Goal: Task Accomplishment & Management: Manage account settings

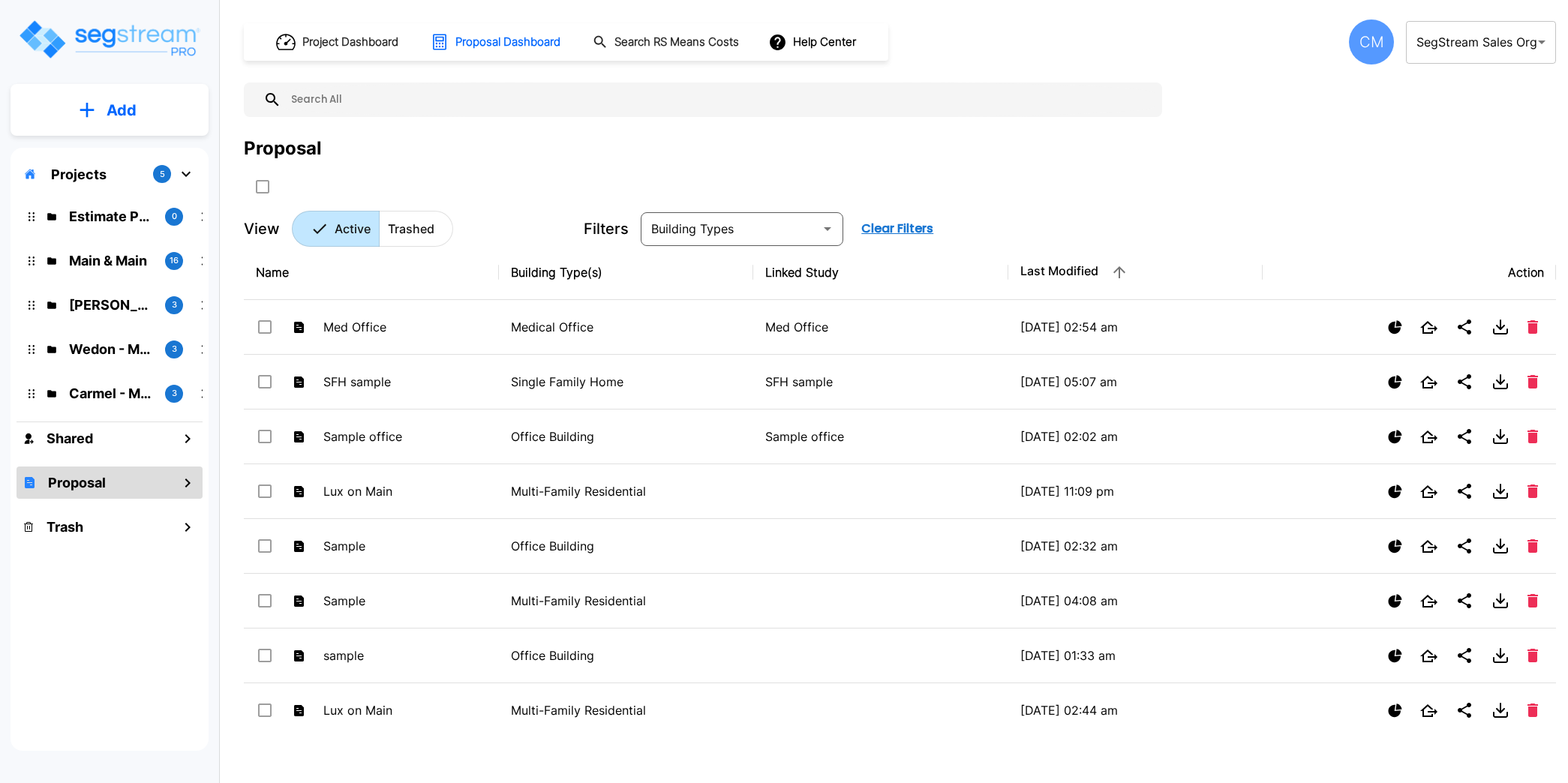
click at [1482, 45] on body "× Your report is being generated. Be patient! × We're working on your Modificat…" at bounding box center [784, 392] width 1568 height 783
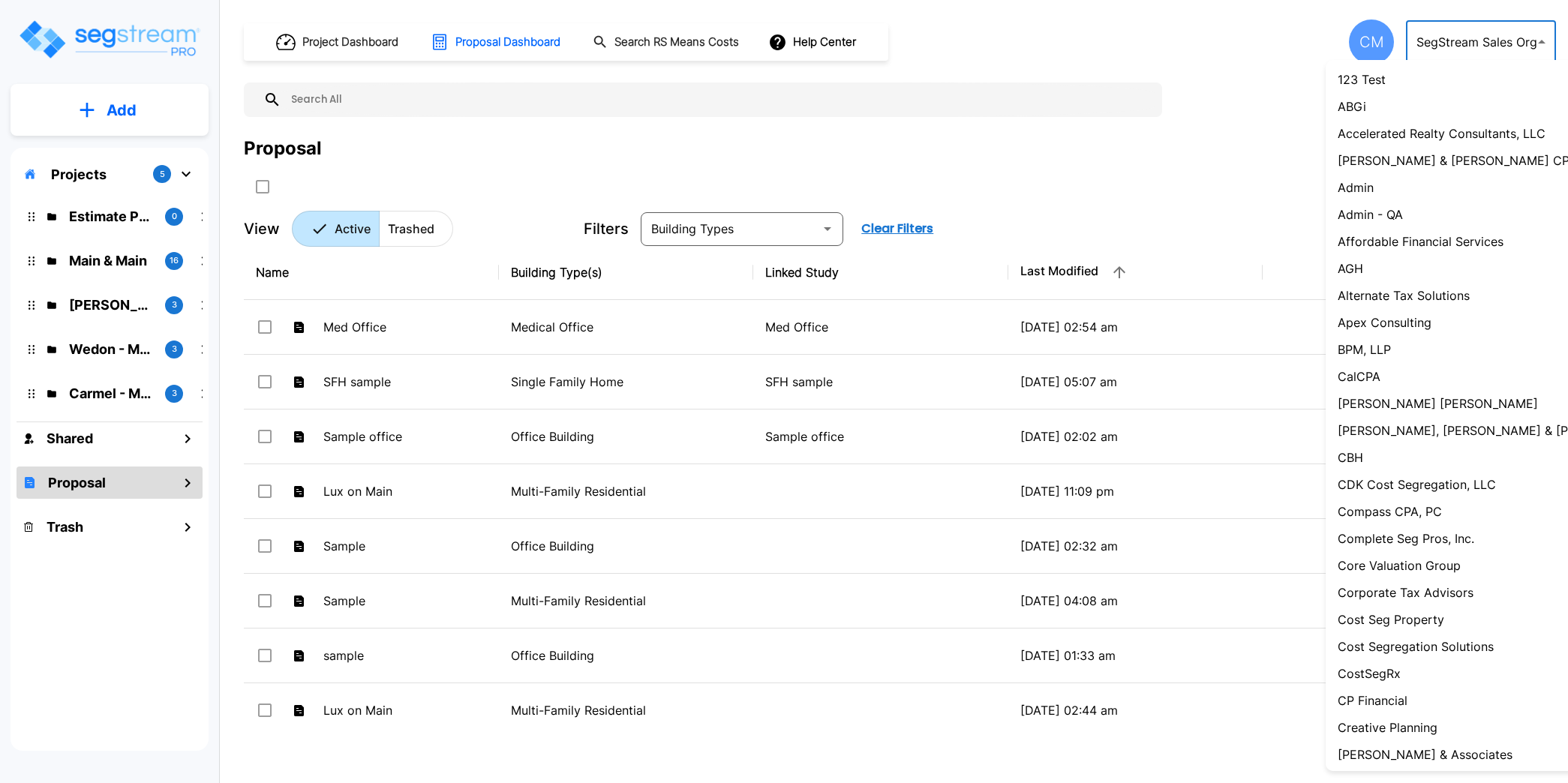
scroll to position [1082, 0]
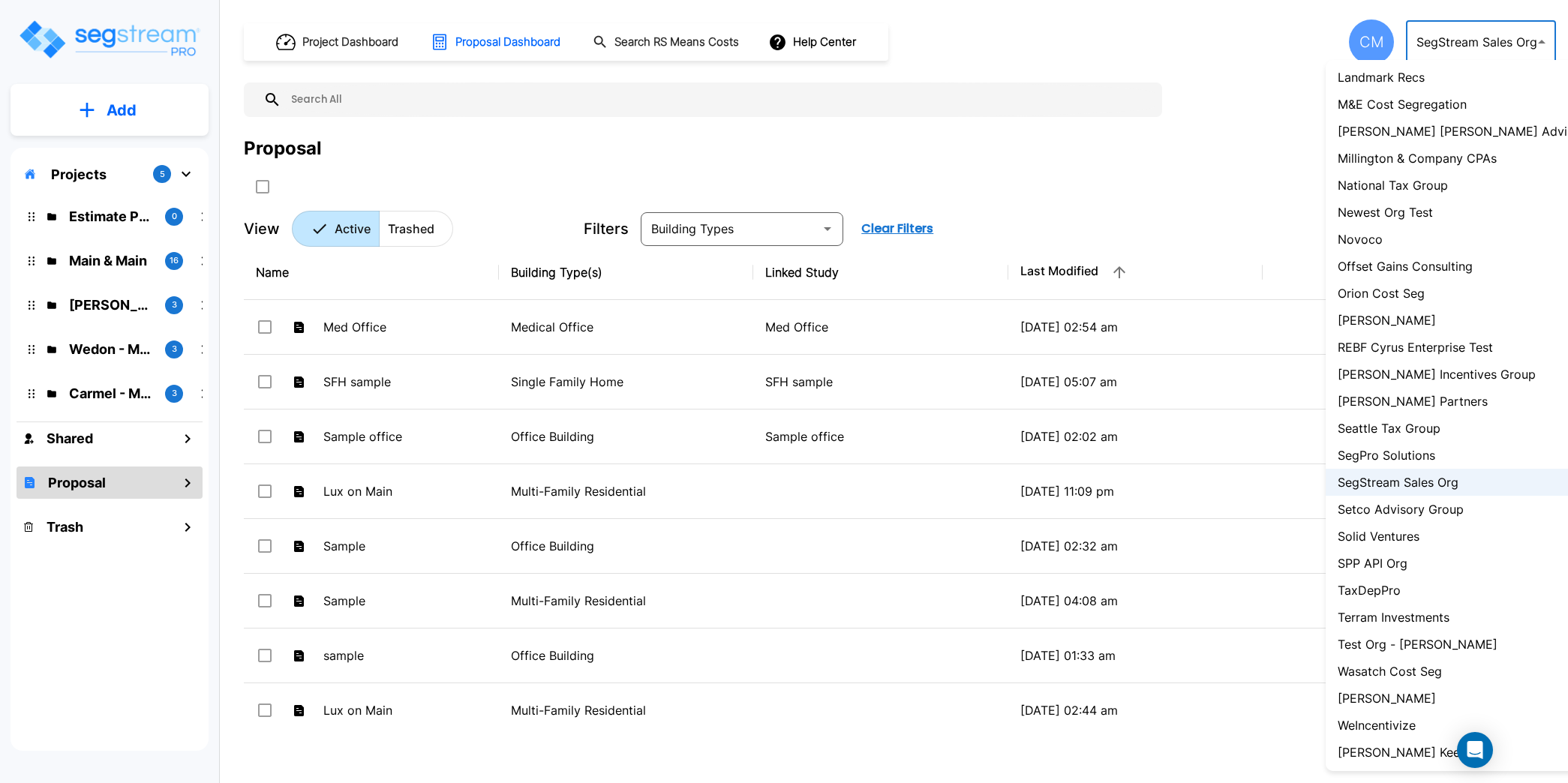
click at [1145, 144] on div at bounding box center [784, 392] width 1568 height 783
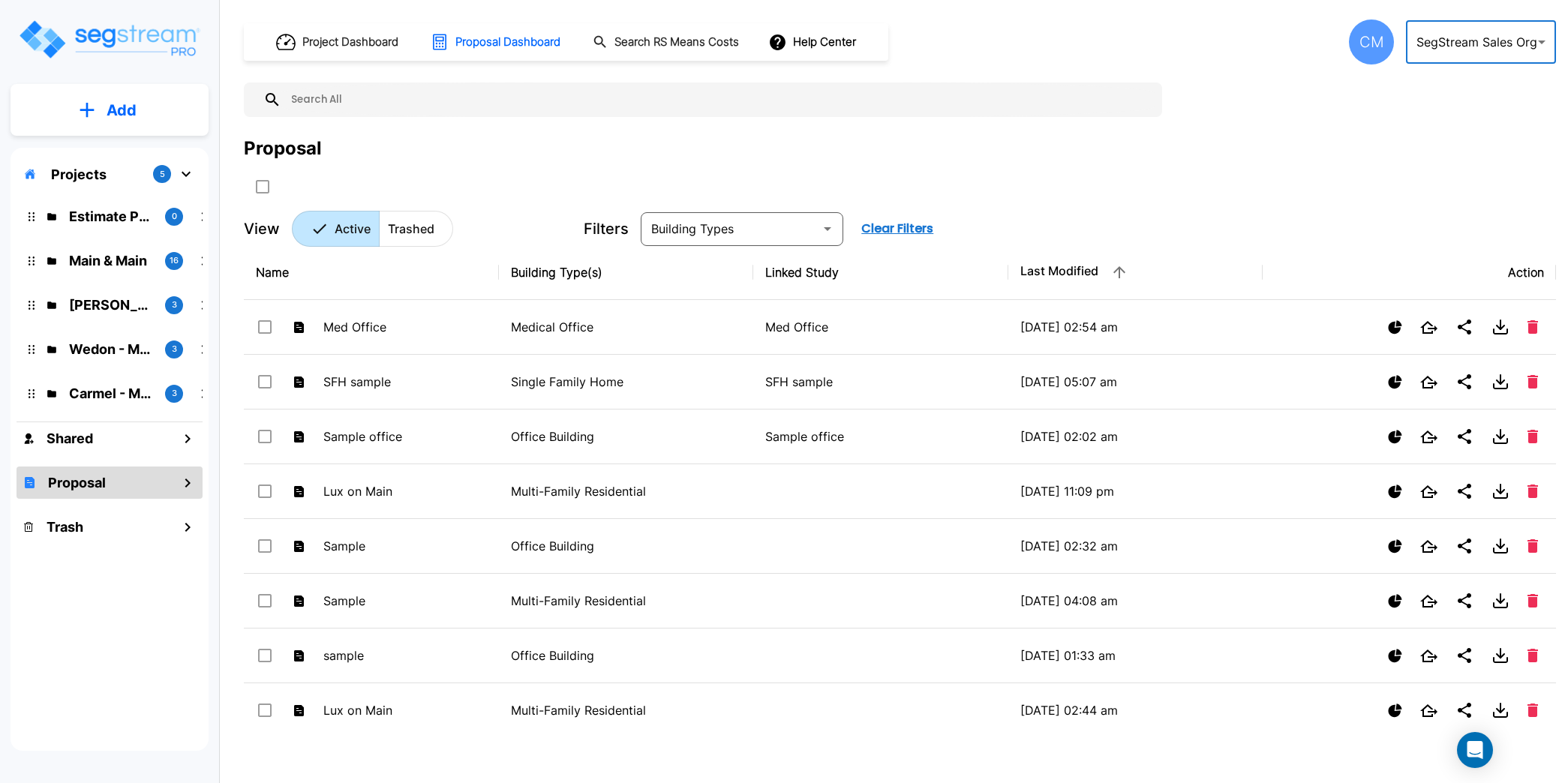
click at [1369, 36] on div "CM" at bounding box center [1372, 42] width 45 height 45
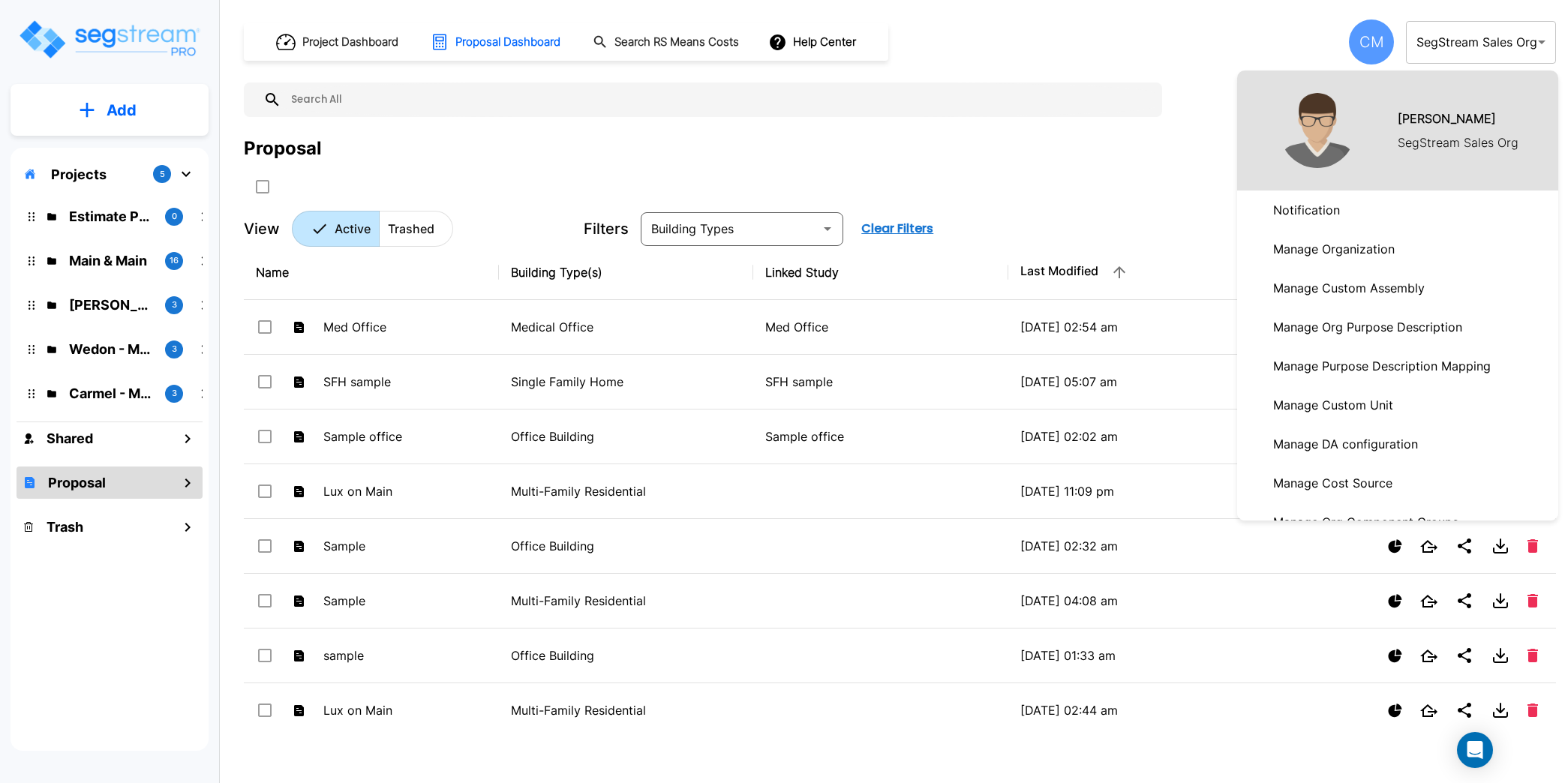
click at [1314, 255] on p "Manage Organization" at bounding box center [1334, 249] width 134 height 30
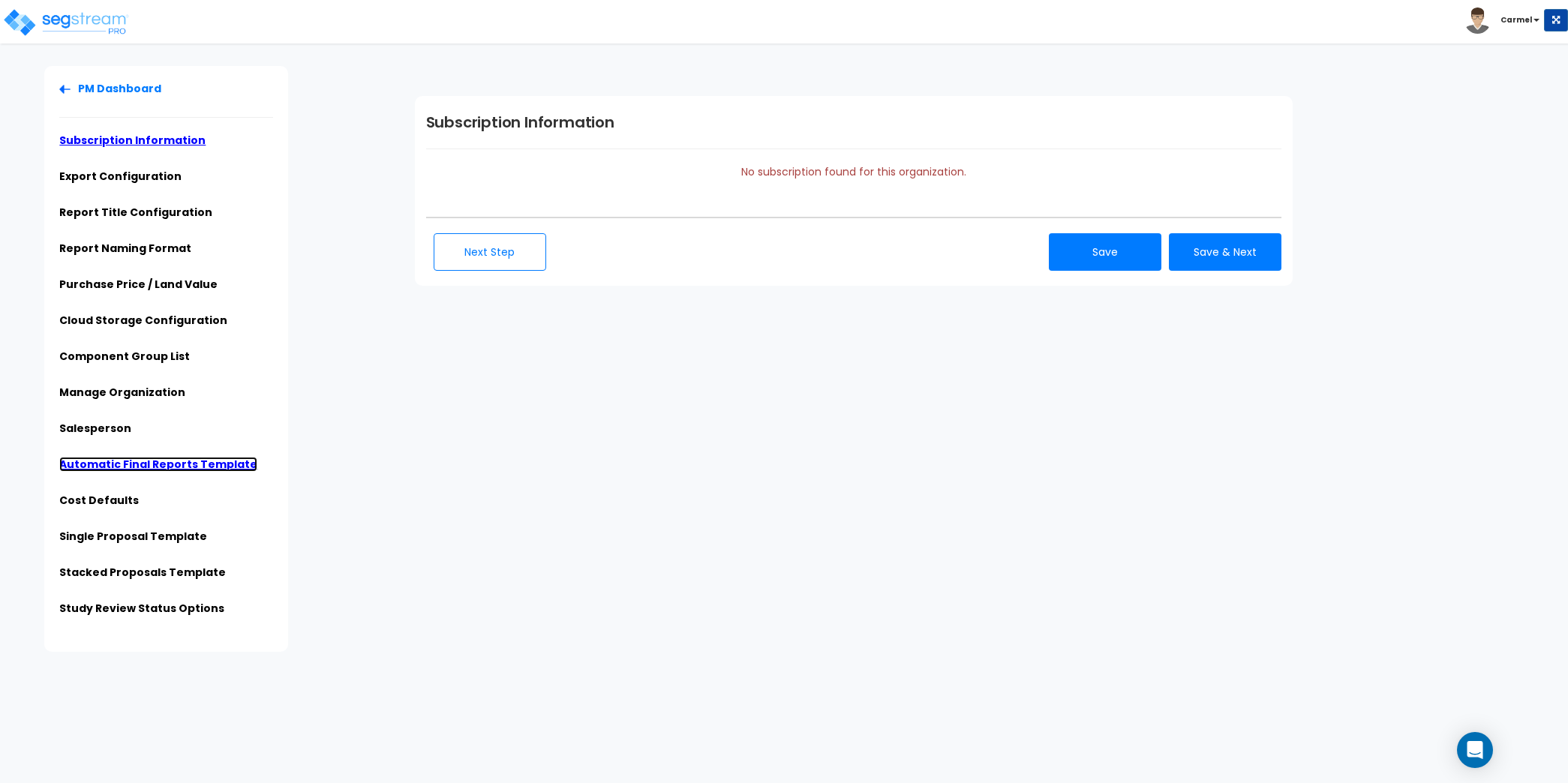
click at [164, 465] on link "Automatic Final Reports Template" at bounding box center [159, 464] width 198 height 15
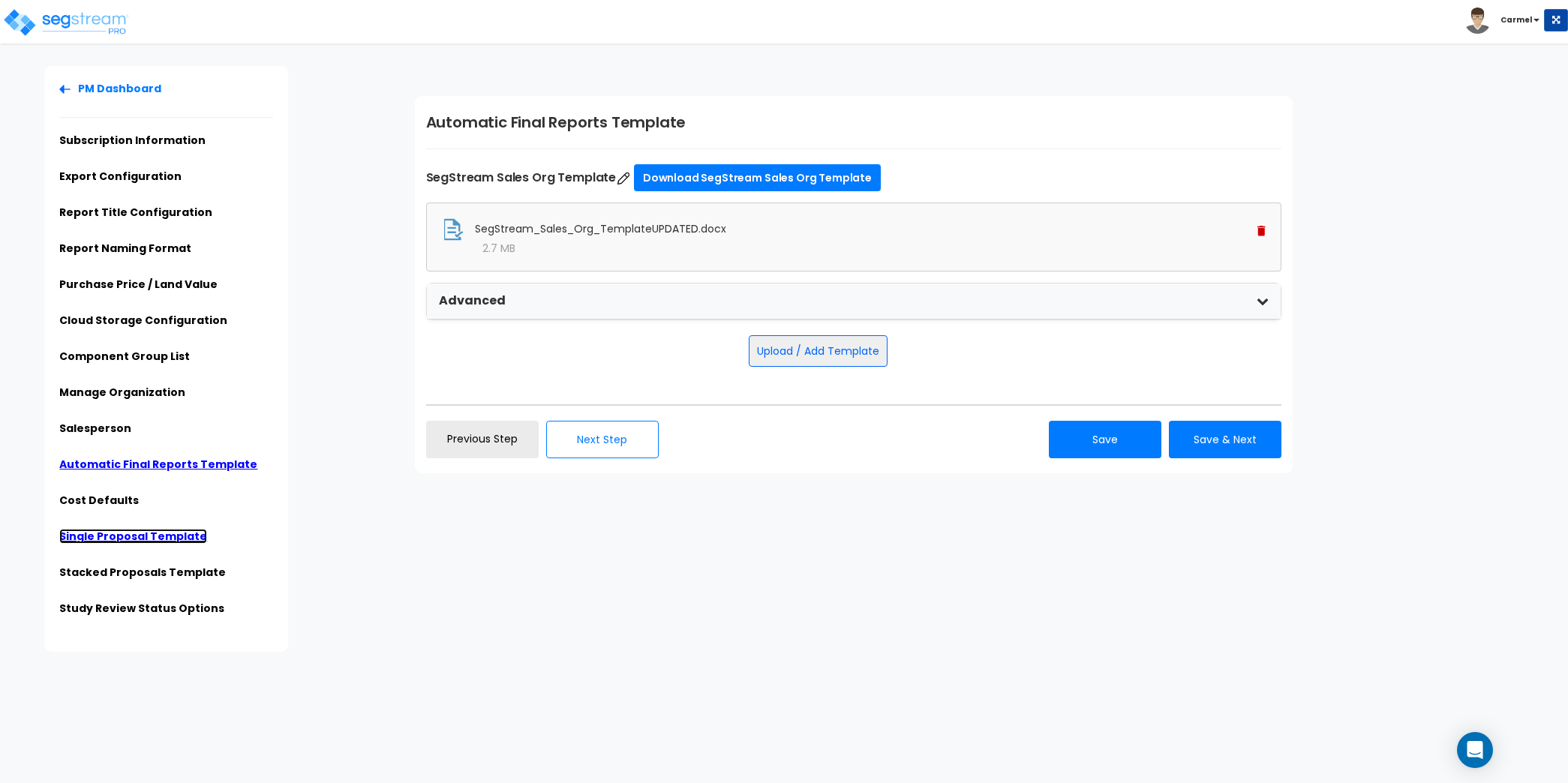
click at [143, 537] on link "Single Proposal Template" at bounding box center [133, 536] width 148 height 15
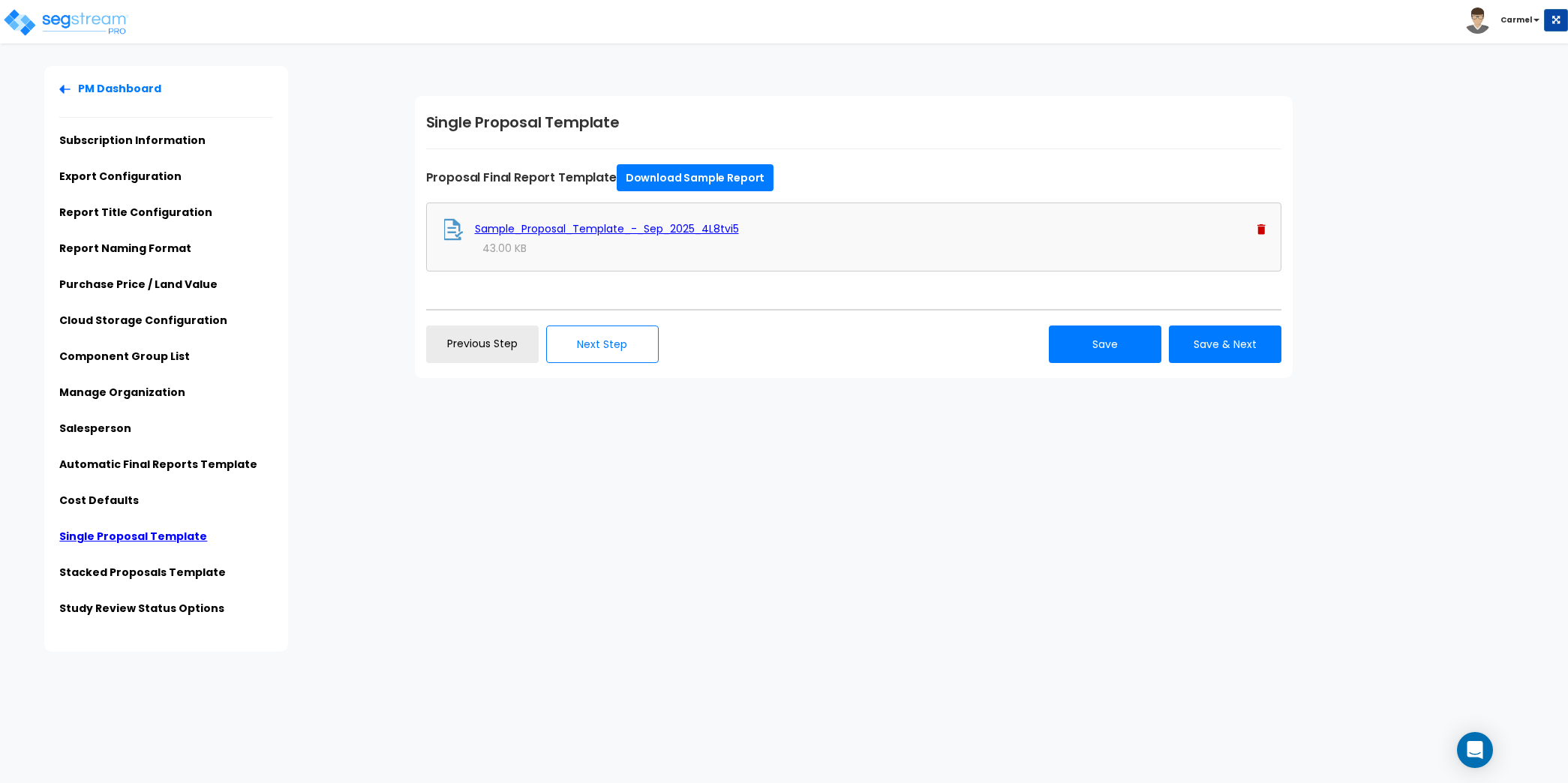
click at [1264, 227] on img at bounding box center [1261, 230] width 9 height 11
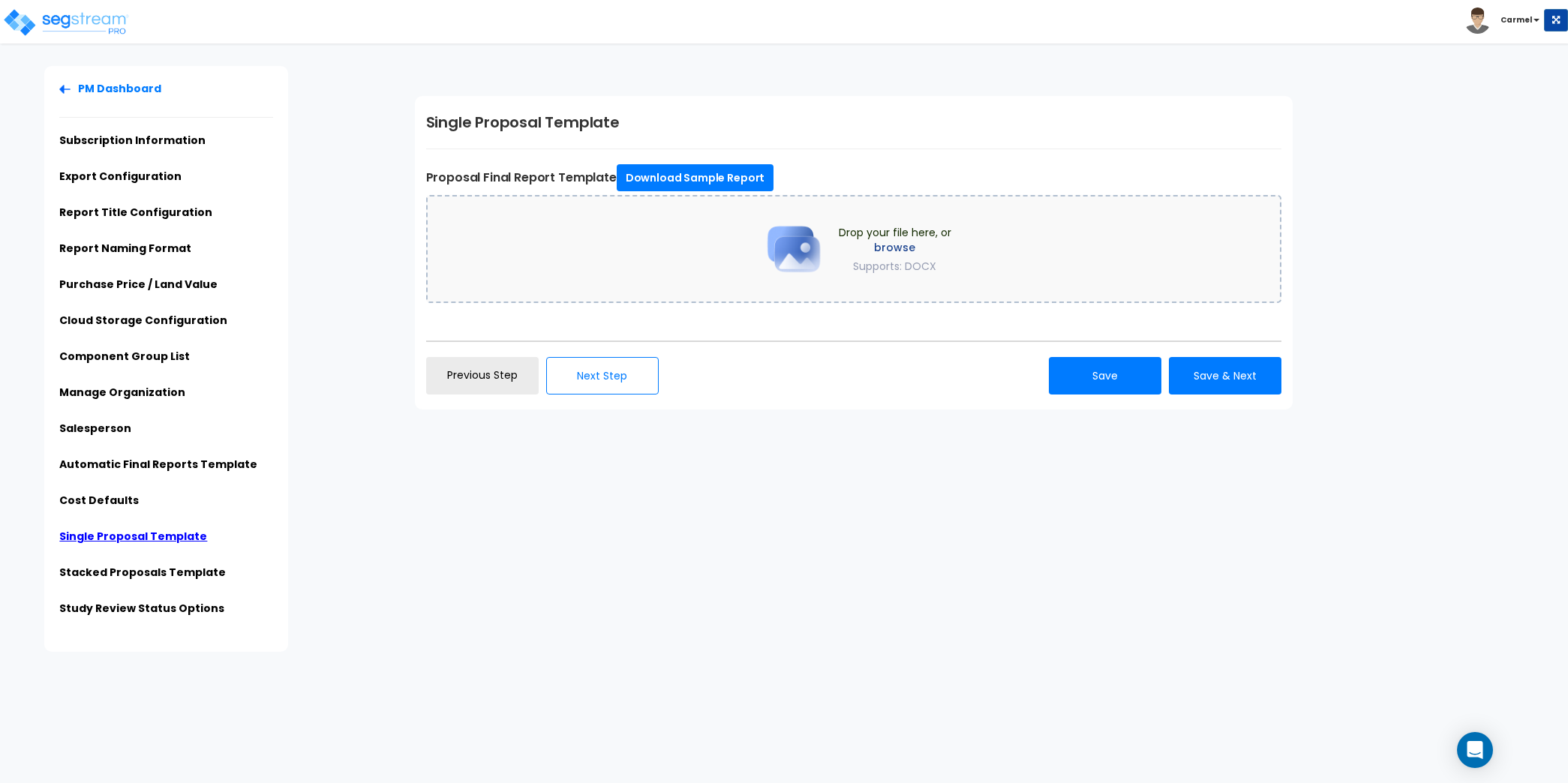
click at [758, 242] on img at bounding box center [793, 248] width 75 height 75
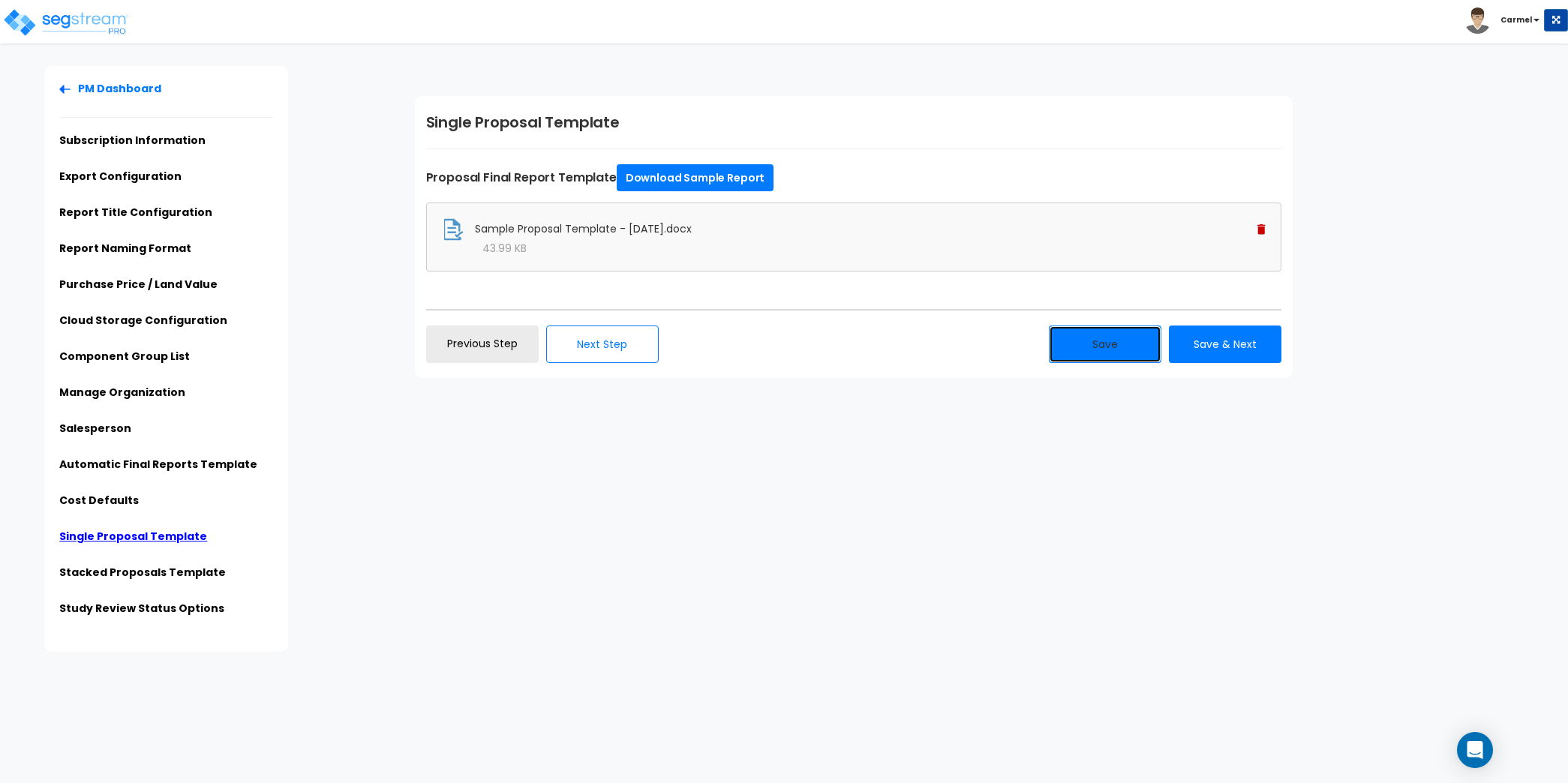
click at [1102, 346] on button "Save" at bounding box center [1105, 344] width 112 height 37
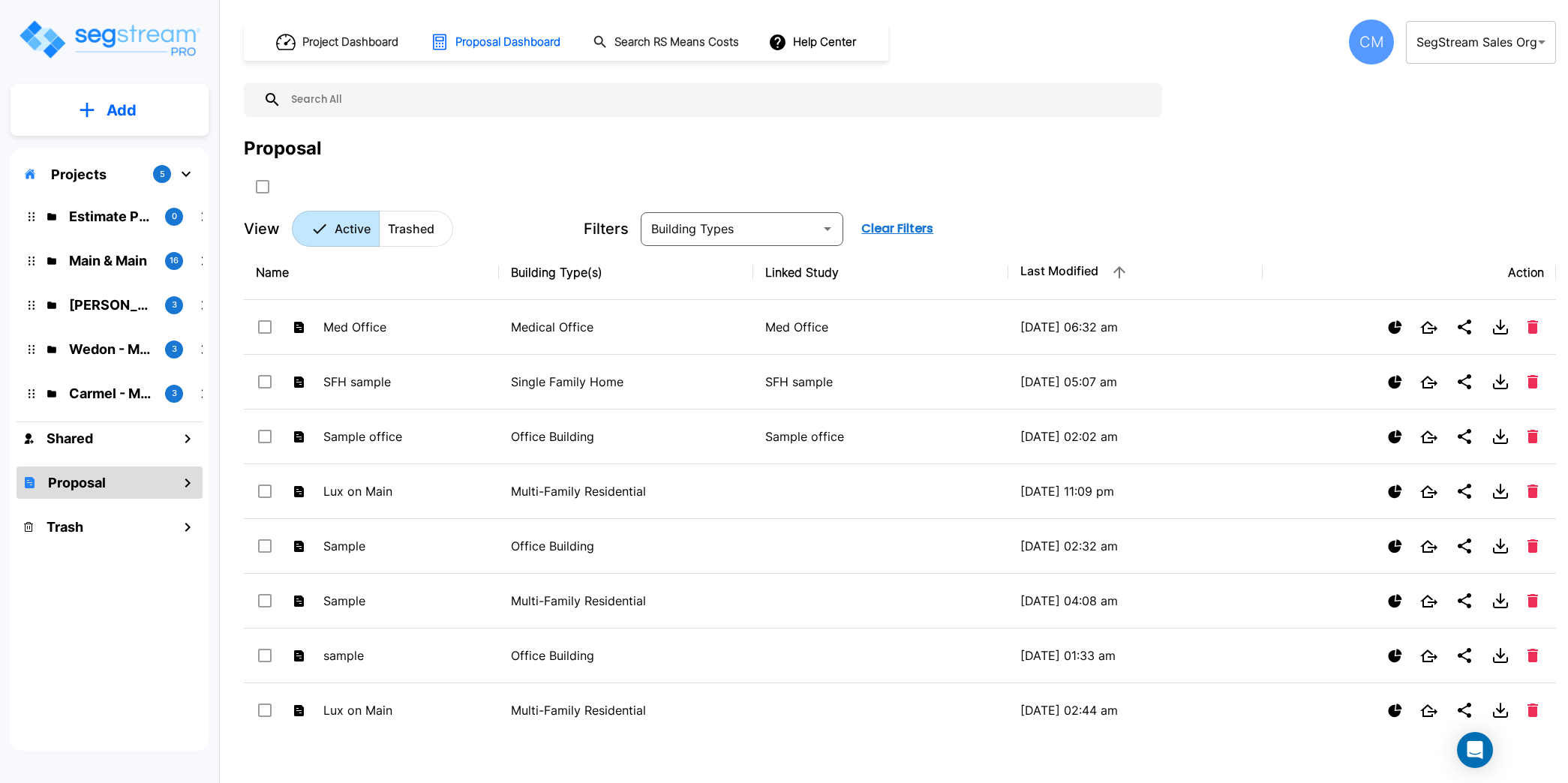
click at [166, 32] on img "mailbox folders" at bounding box center [109, 39] width 184 height 43
click at [1457, 42] on body "× Your report is being generated. Be patient! × We're working on your Modificat…" at bounding box center [784, 392] width 1568 height 783
click at [1038, 127] on div "Project Dashboard Proposal Dashboard Search RS Means Costs Help Center CM SegSt…" at bounding box center [900, 133] width 1312 height 227
click at [1133, 168] on div "Proposal" at bounding box center [900, 167] width 1312 height 63
